Goal: Task Accomplishment & Management: Use online tool/utility

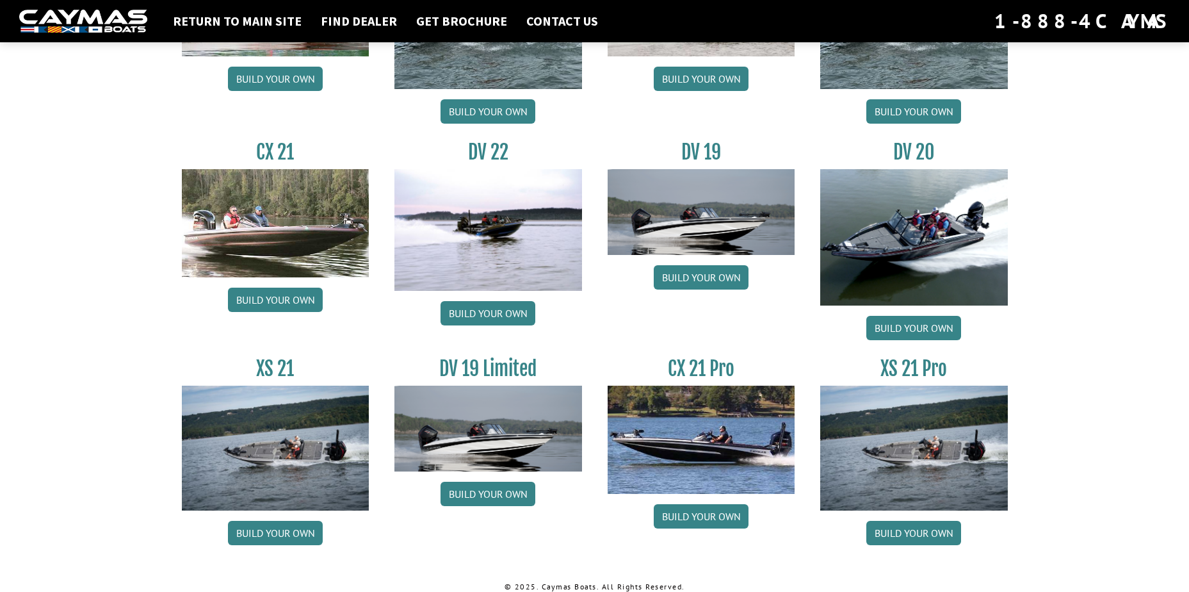
scroll to position [1444, 0]
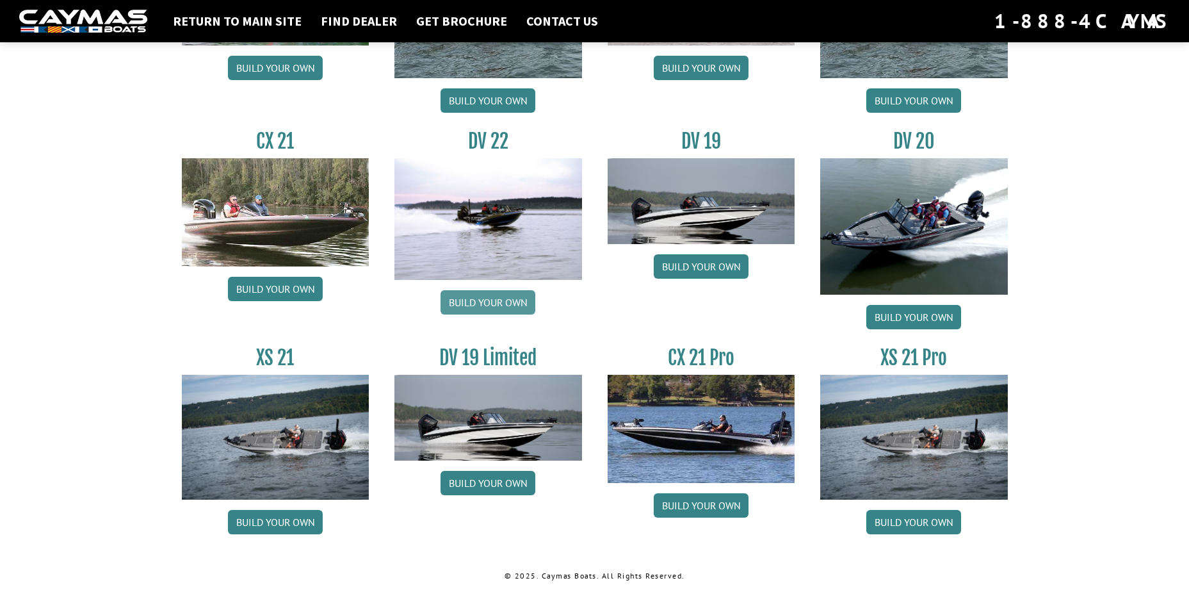
drag, startPoint x: 480, startPoint y: 305, endPoint x: 472, endPoint y: 298, distance: 10.0
click at [480, 304] on link "Build your own" at bounding box center [487, 302] width 95 height 24
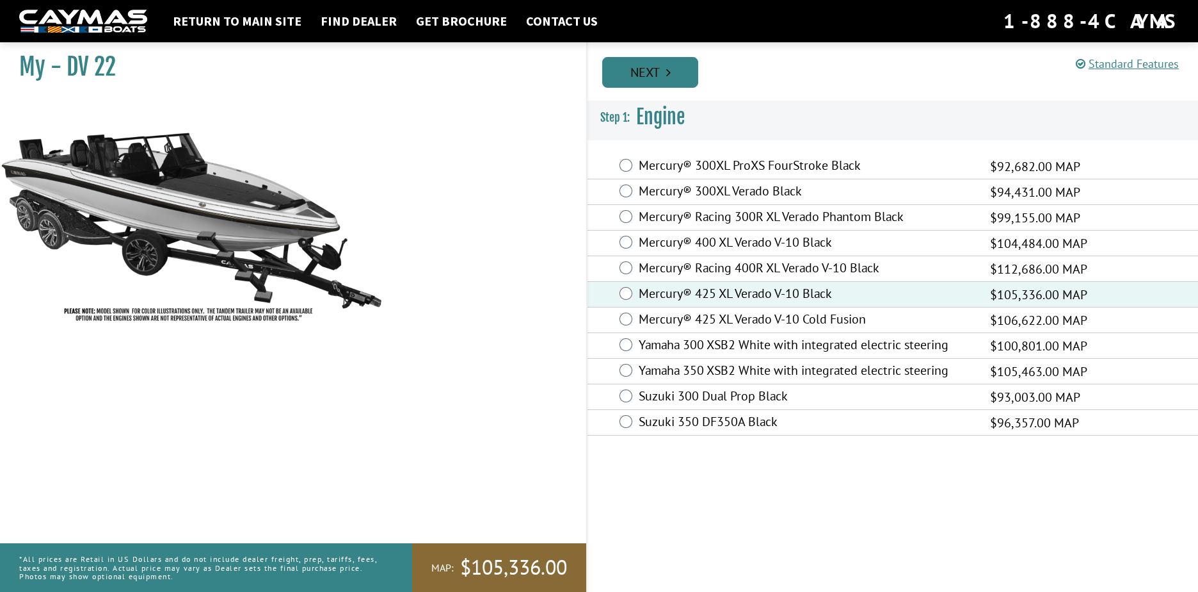
click at [654, 78] on link "Next" at bounding box center [650, 72] width 96 height 31
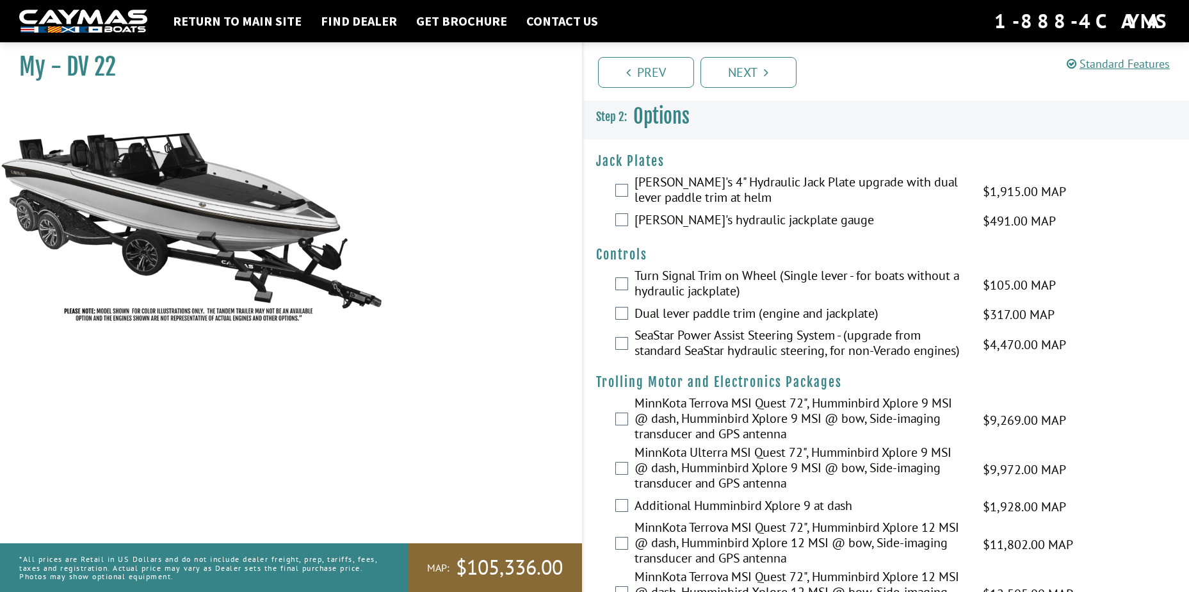
click at [632, 200] on div "[PERSON_NAME]'s 4" Hydraulic Jack Plate upgrade with dual lever paddle trim at …" at bounding box center [886, 191] width 606 height 34
click at [630, 193] on div "[PERSON_NAME]'s 4" Hydraulic Jack Plate upgrade with dual lever paddle trim at …" at bounding box center [886, 191] width 606 height 34
click at [628, 188] on div "[PERSON_NAME]'s 4" Hydraulic Jack Plate upgrade with dual lever paddle trim at …" at bounding box center [886, 191] width 606 height 34
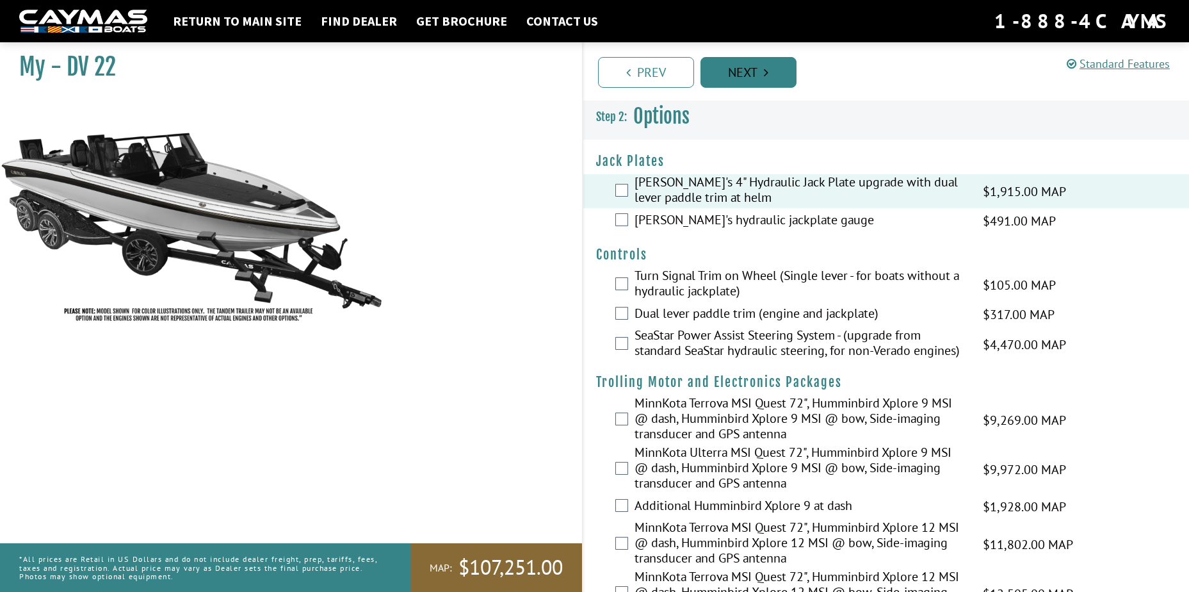
click at [754, 69] on link "Next" at bounding box center [748, 72] width 96 height 31
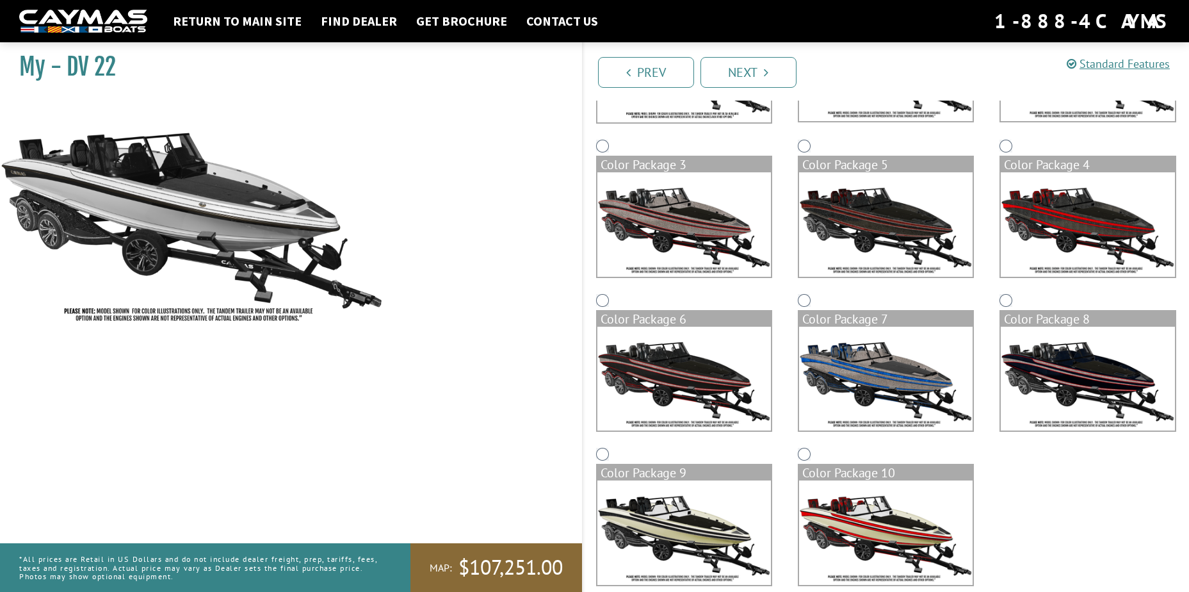
scroll to position [248, 0]
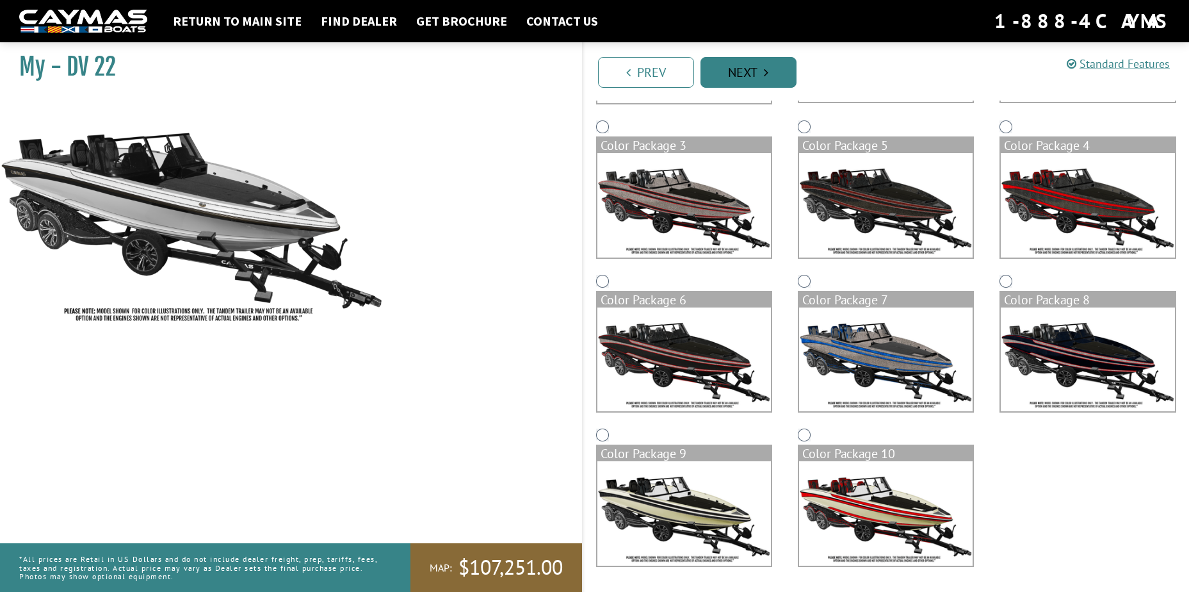
click at [740, 74] on link "Next" at bounding box center [748, 72] width 96 height 31
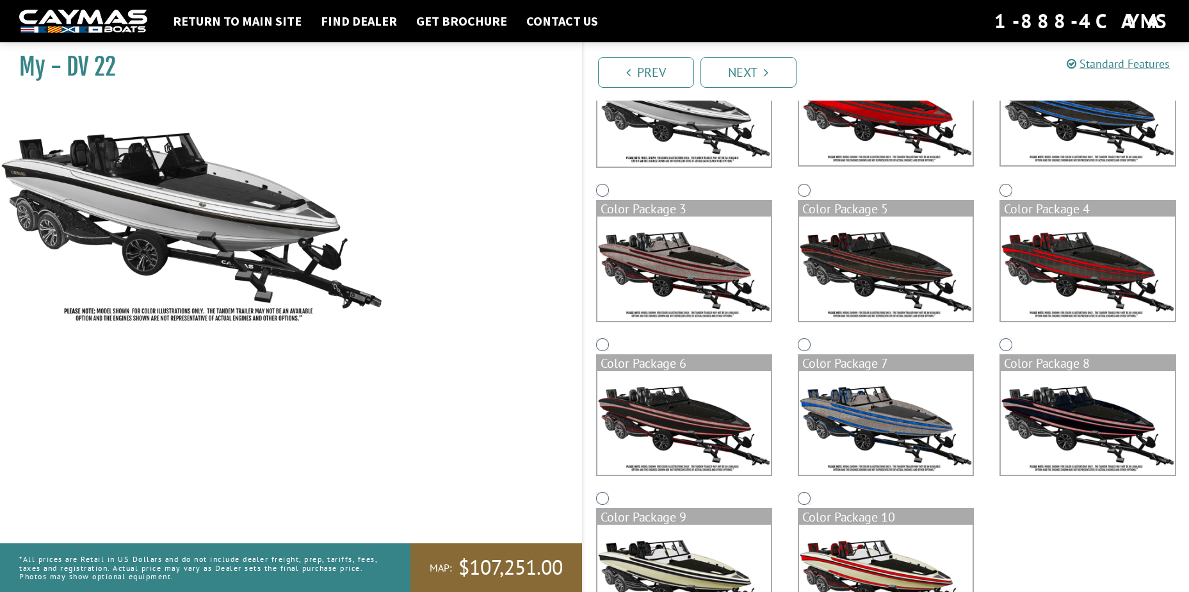
scroll to position [120, 0]
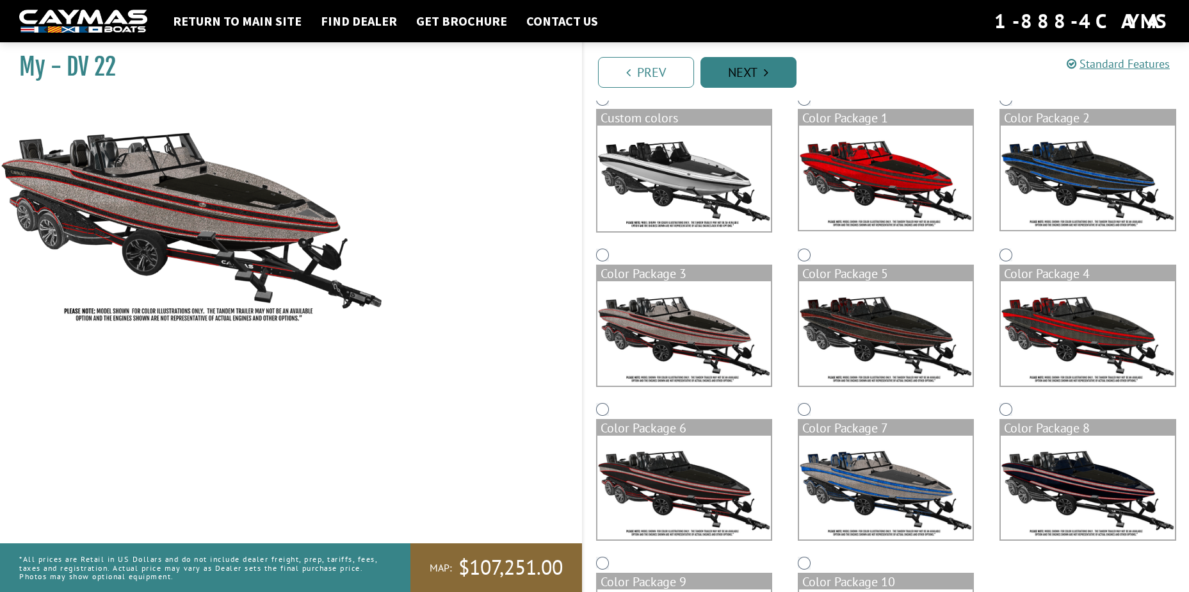
click at [742, 72] on link "Next" at bounding box center [748, 72] width 96 height 31
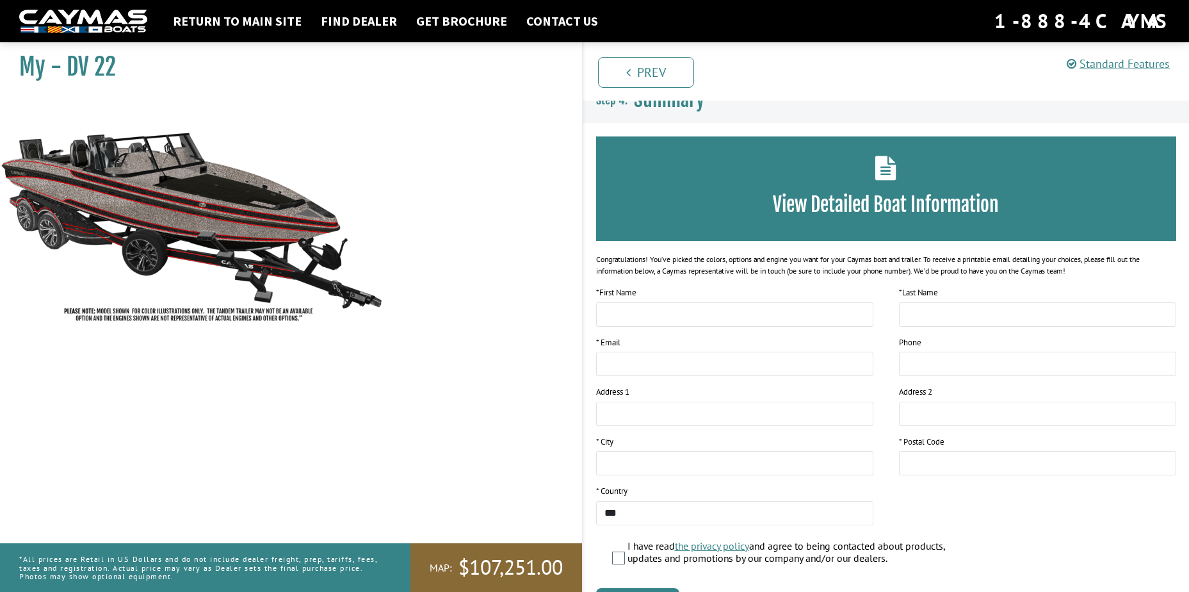
scroll to position [0, 0]
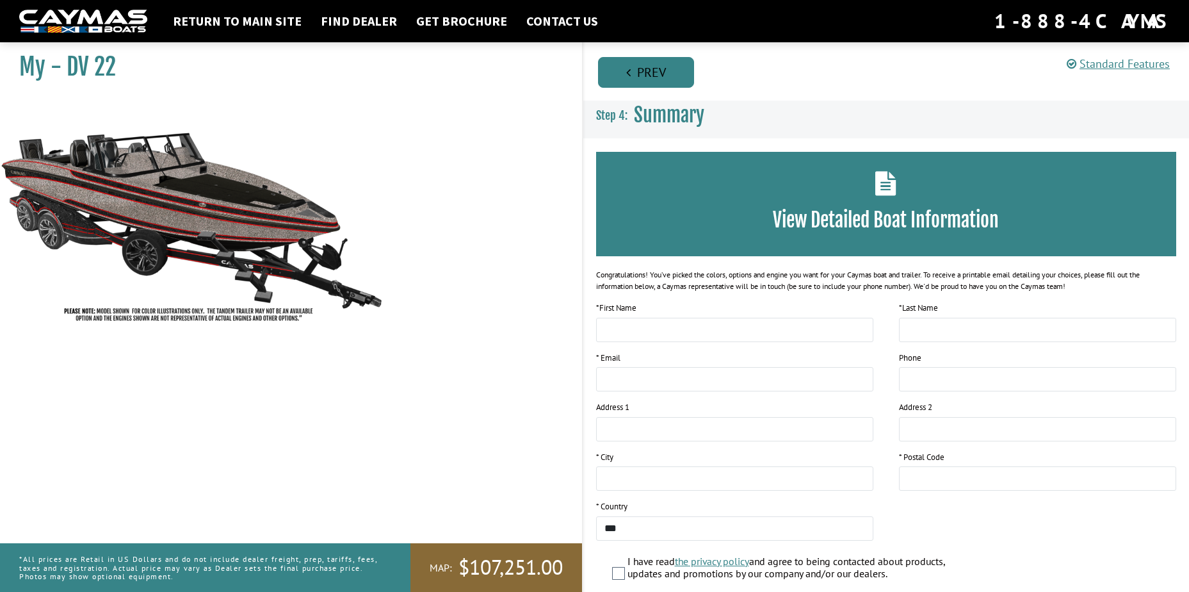
click at [621, 71] on link "Prev" at bounding box center [646, 72] width 96 height 31
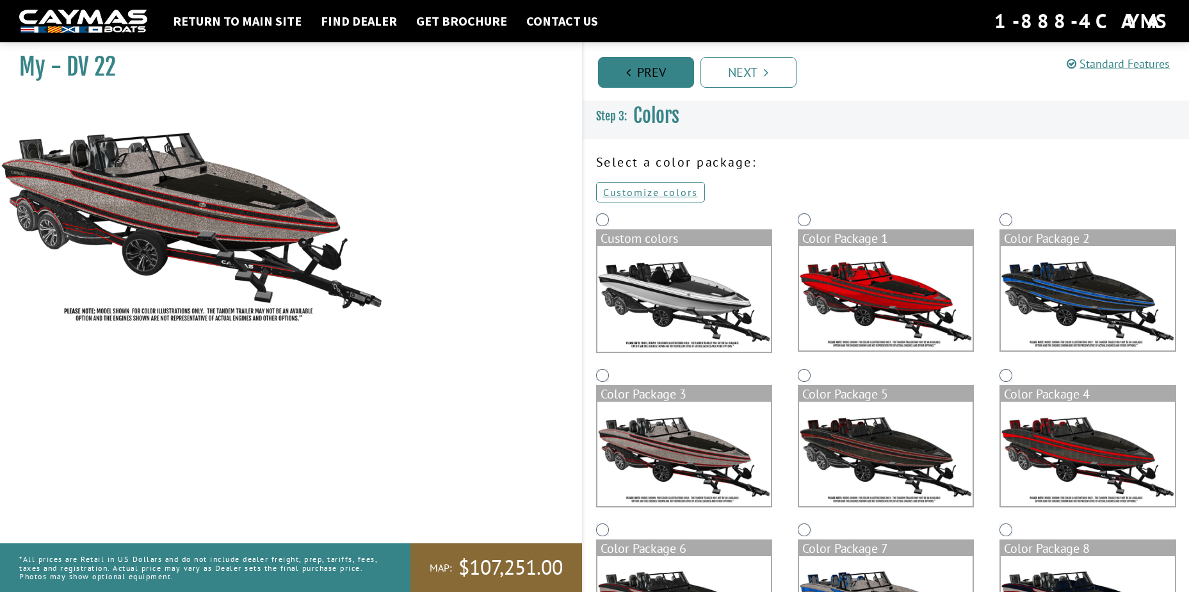
click at [620, 72] on link "Prev" at bounding box center [646, 72] width 96 height 31
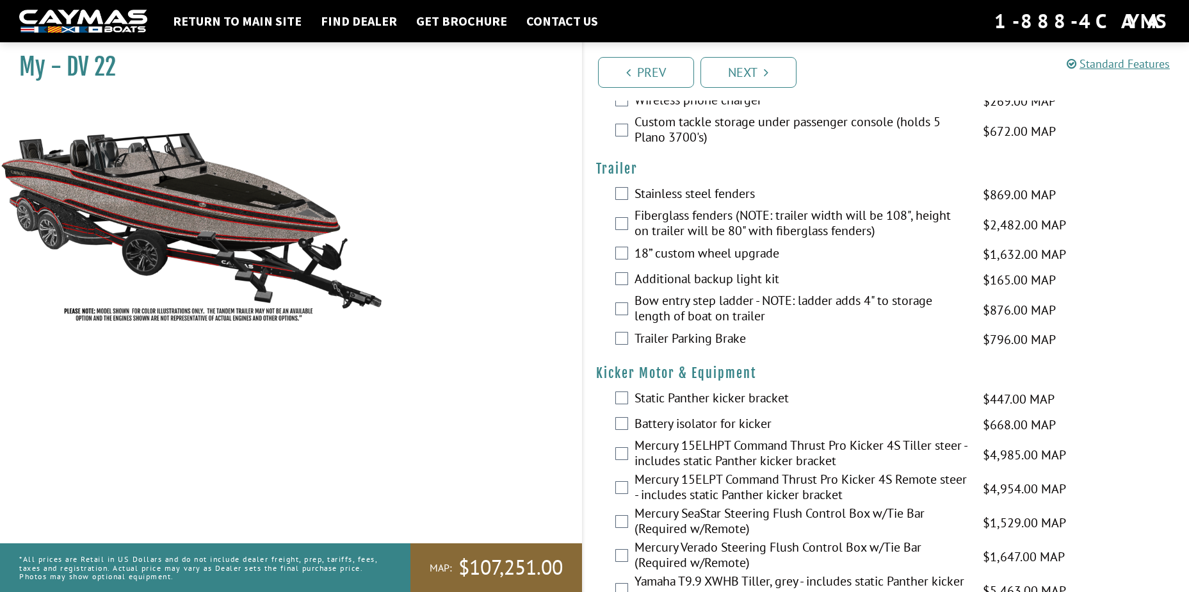
scroll to position [2753, 0]
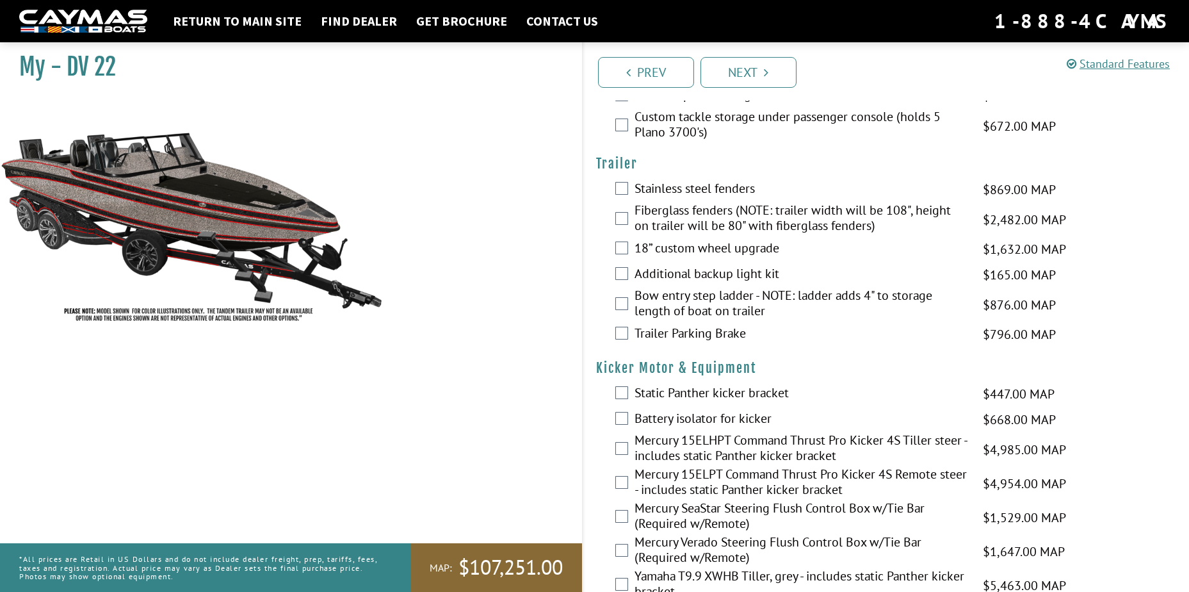
click at [484, 129] on div "My - DV 22" at bounding box center [284, 332] width 595 height 592
